Goal: Information Seeking & Learning: Learn about a topic

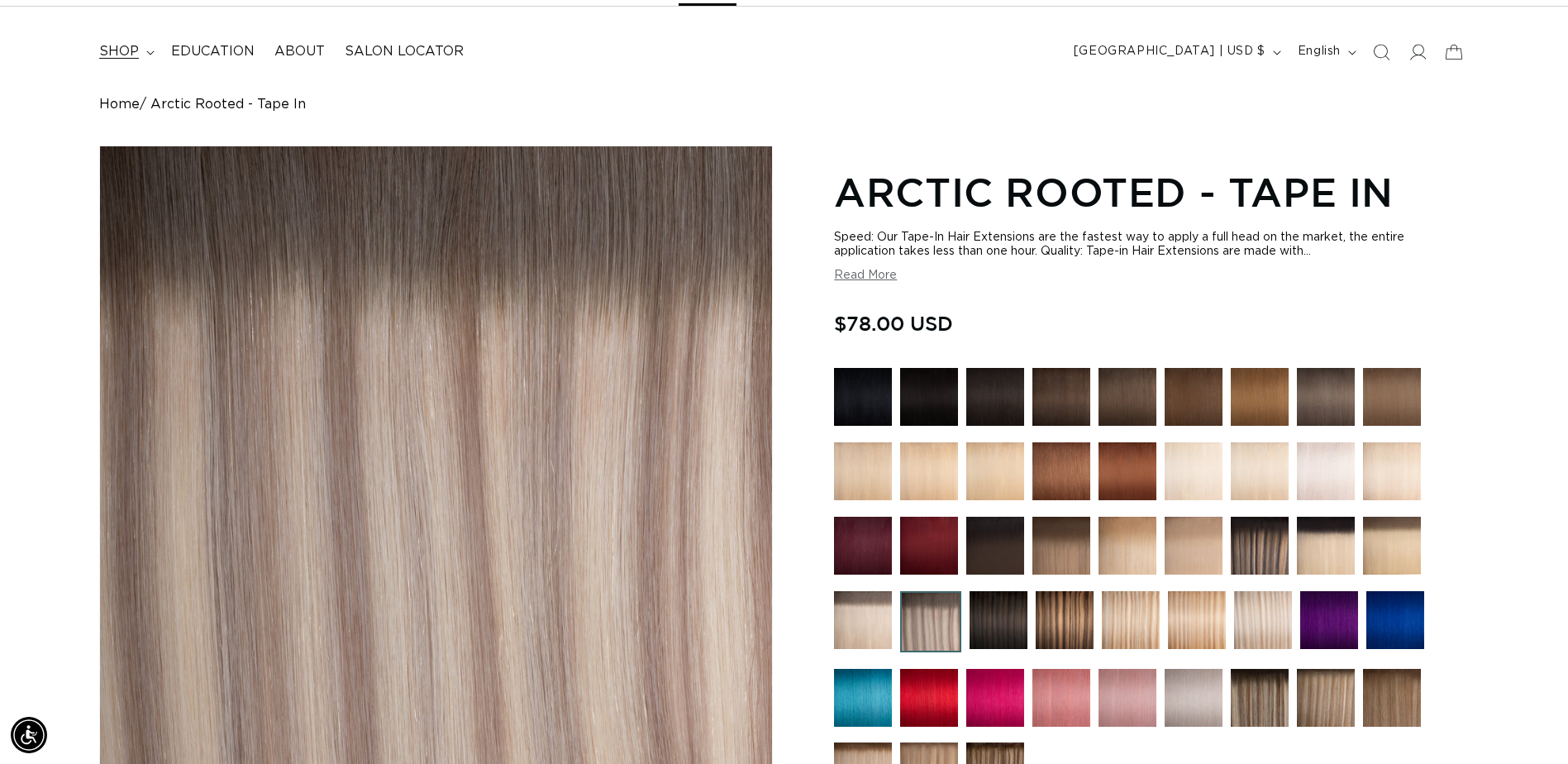
scroll to position [0, 1451]
click at [199, 43] on span "Education" at bounding box center [213, 51] width 84 height 17
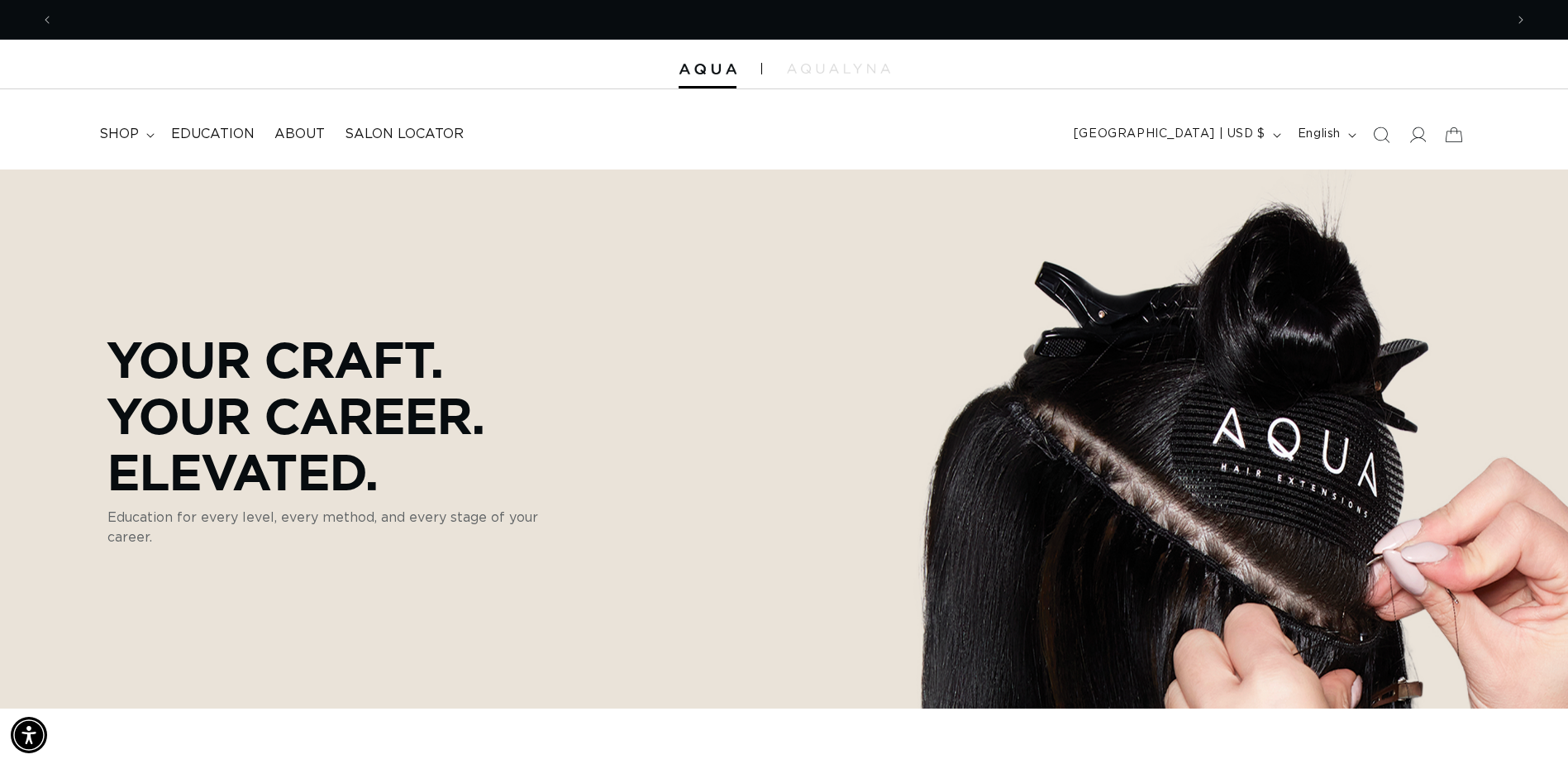
scroll to position [0, 1451]
click at [132, 139] on span "shop" at bounding box center [119, 134] width 40 height 17
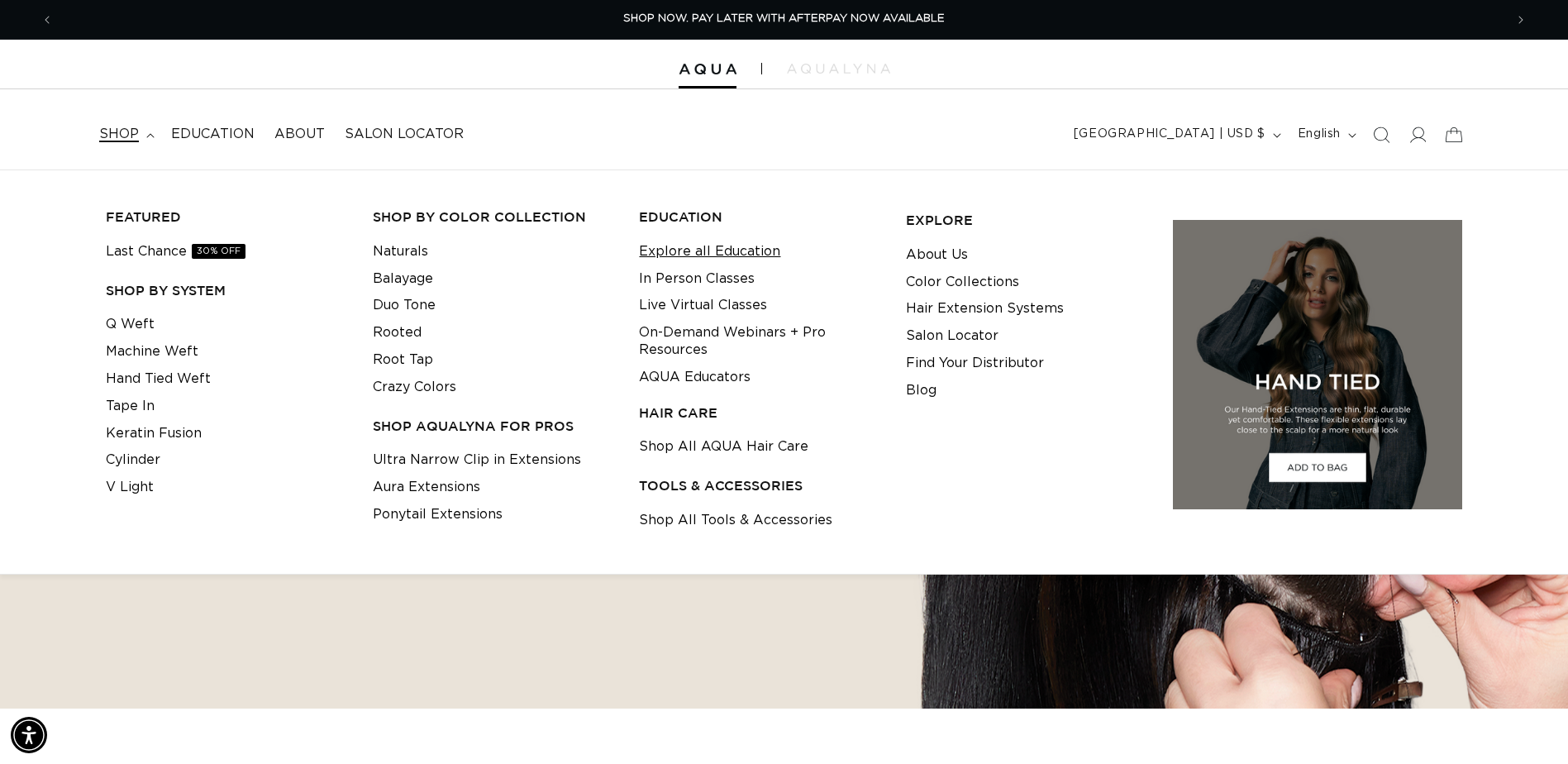
click at [751, 254] on link "Explore all Education" at bounding box center [709, 252] width 141 height 27
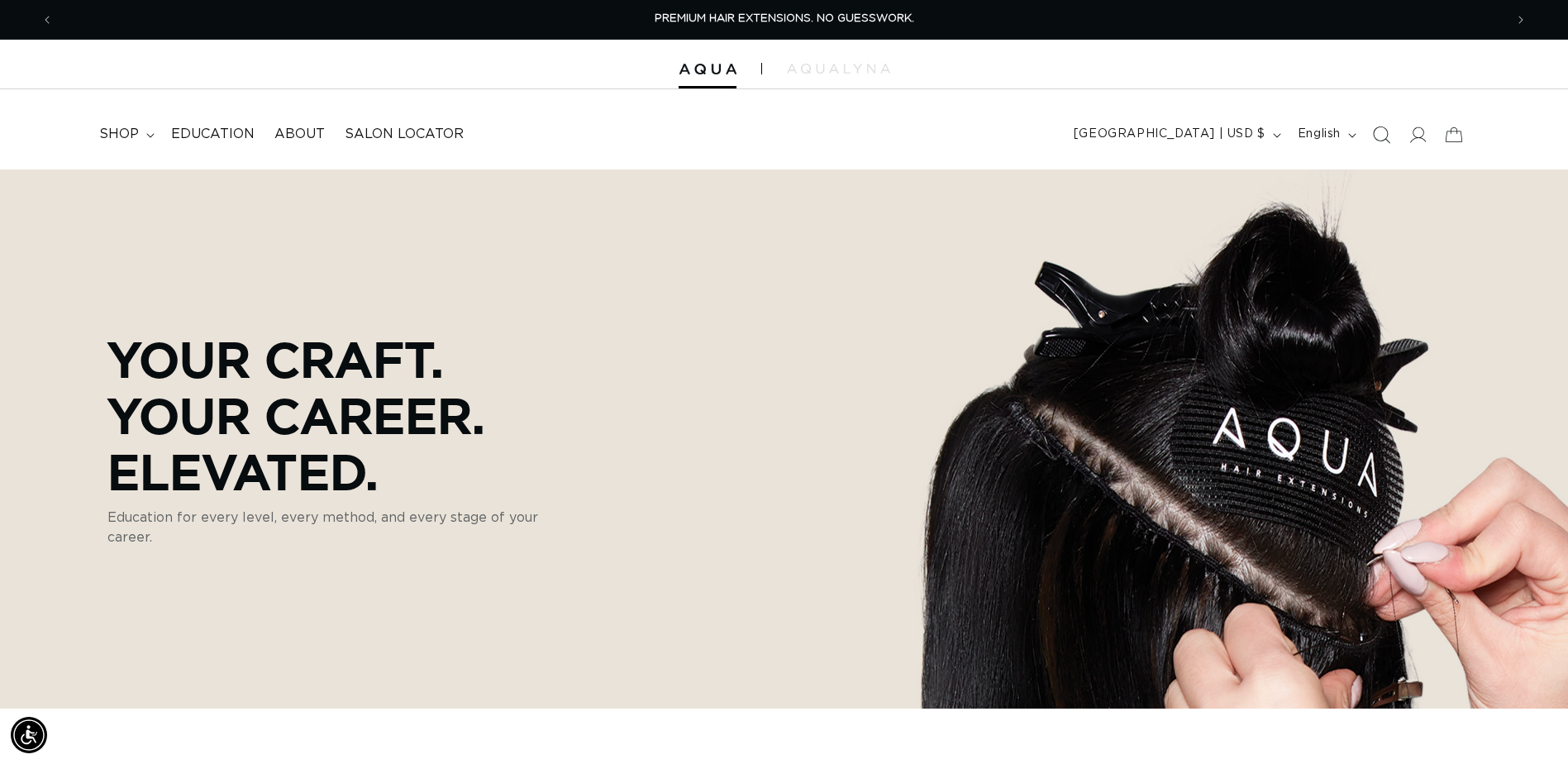
click at [1380, 134] on icon "Search" at bounding box center [1380, 134] width 17 height 17
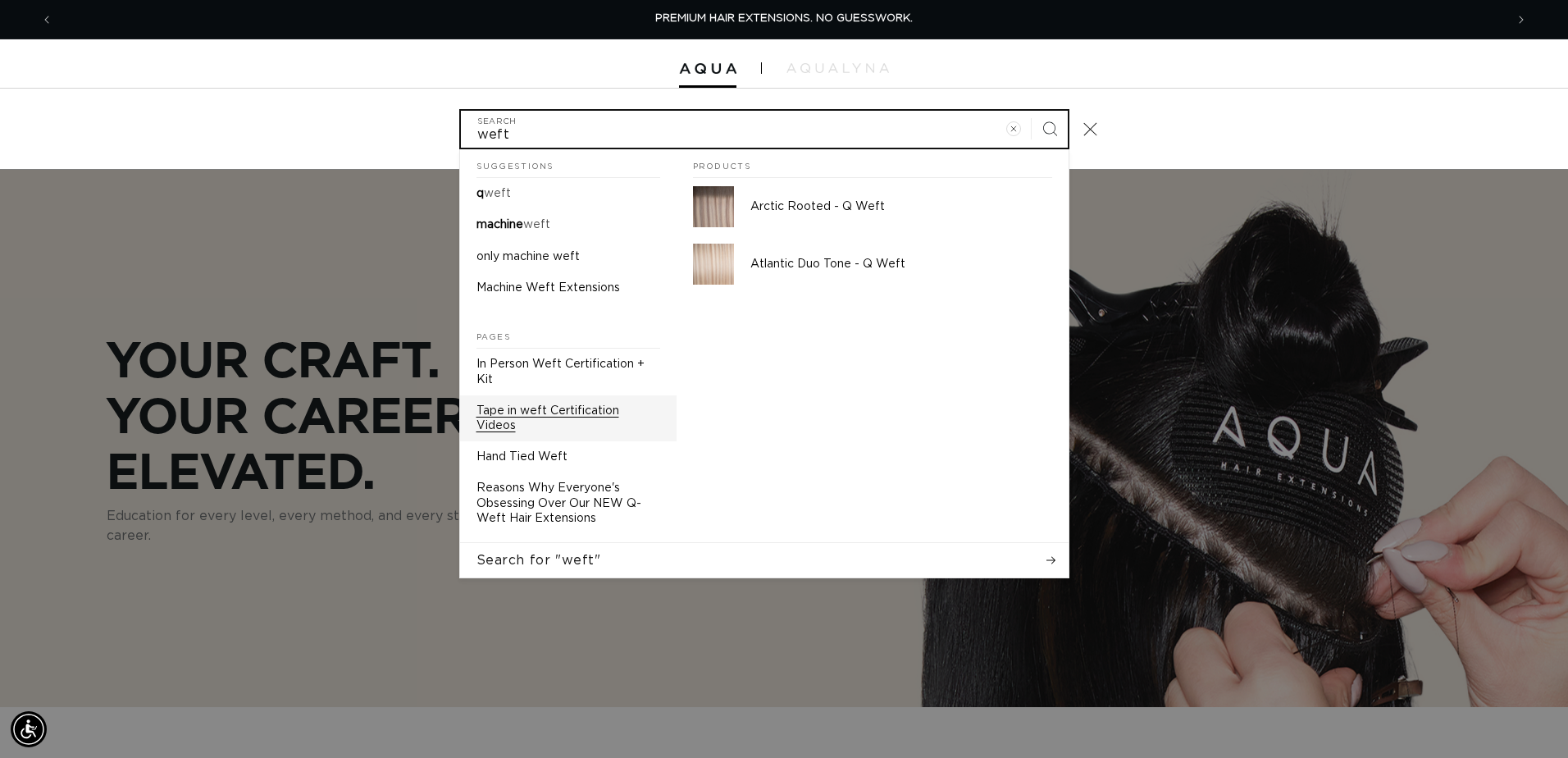
type input "weft"
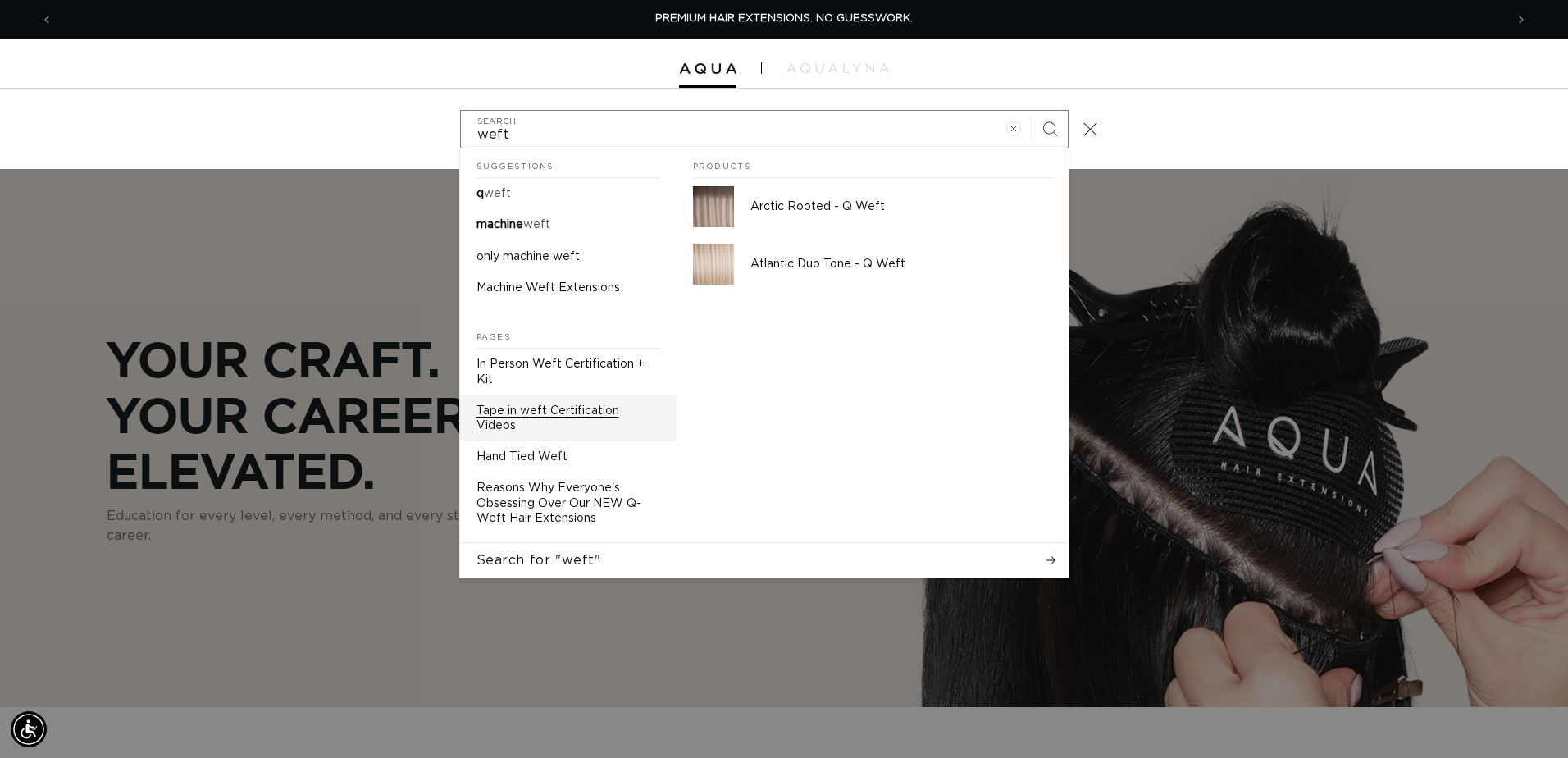
click at [575, 404] on p "Tape in weft Certification Videos" at bounding box center [568, 418] width 184 height 30
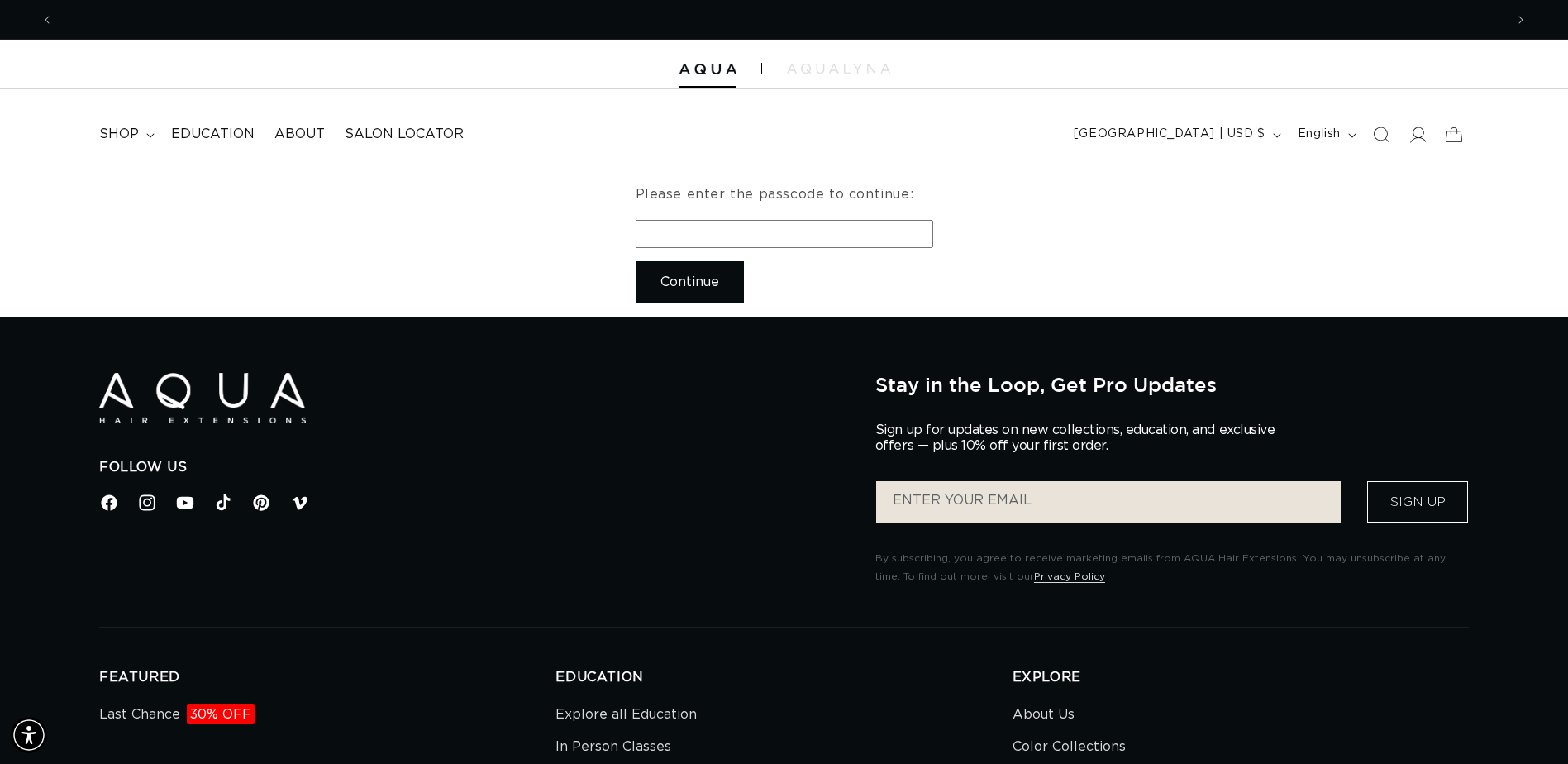
scroll to position [0, 1451]
click at [1419, 135] on icon at bounding box center [1416, 134] width 17 height 17
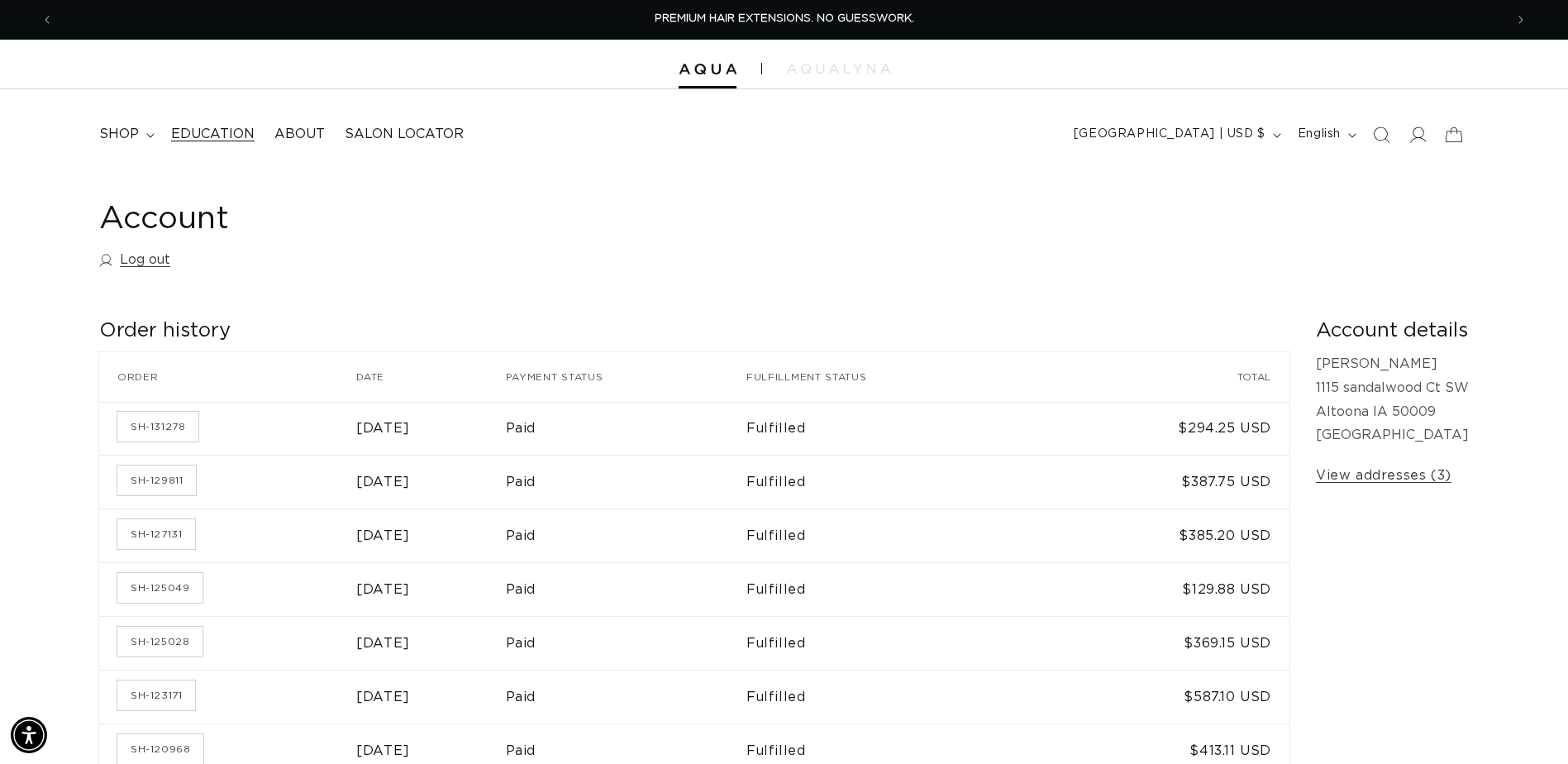
click at [172, 133] on span "Education" at bounding box center [213, 134] width 84 height 17
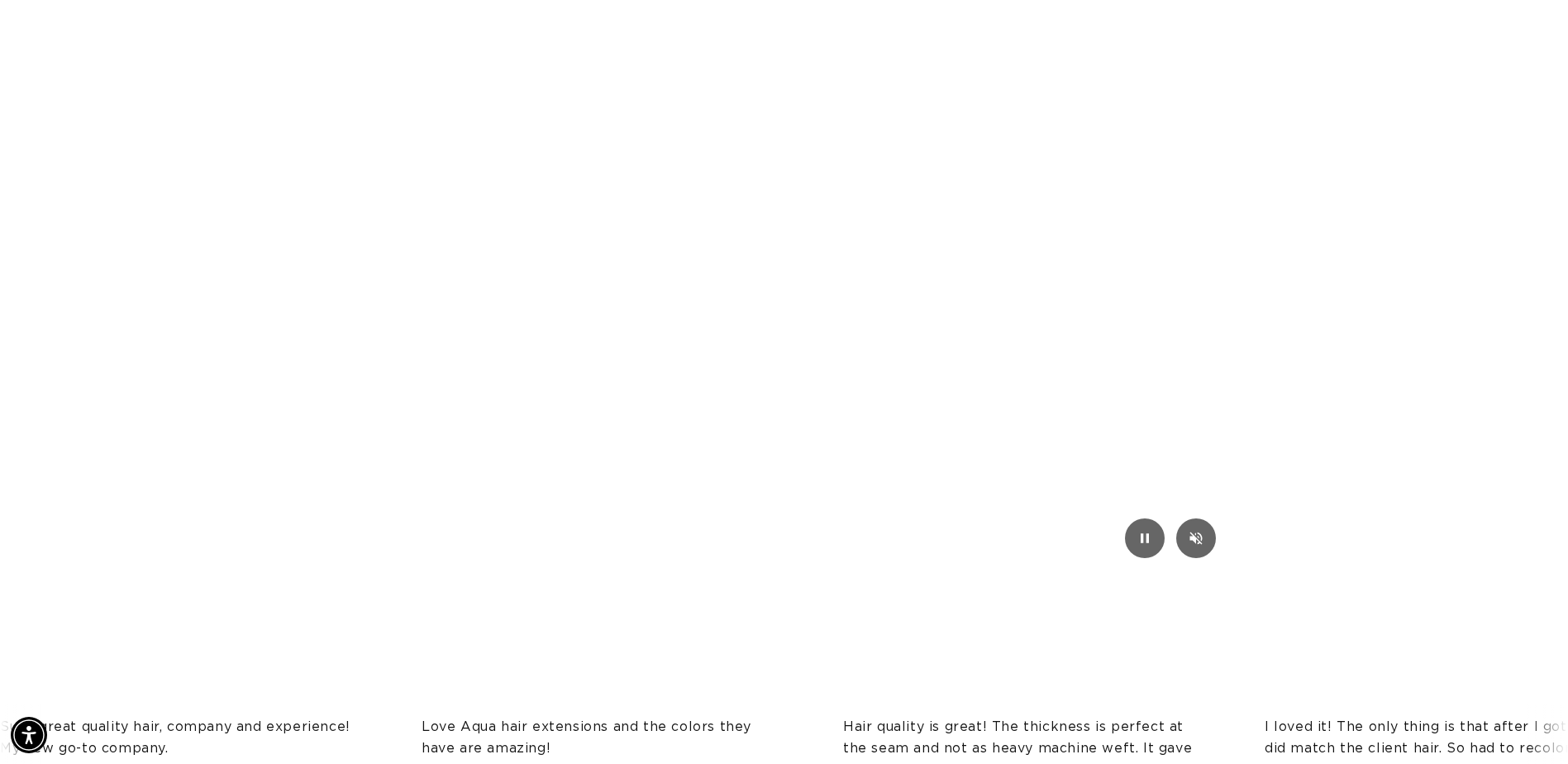
scroll to position [0, 1451]
